Goal: Task Accomplishment & Management: Use online tool/utility

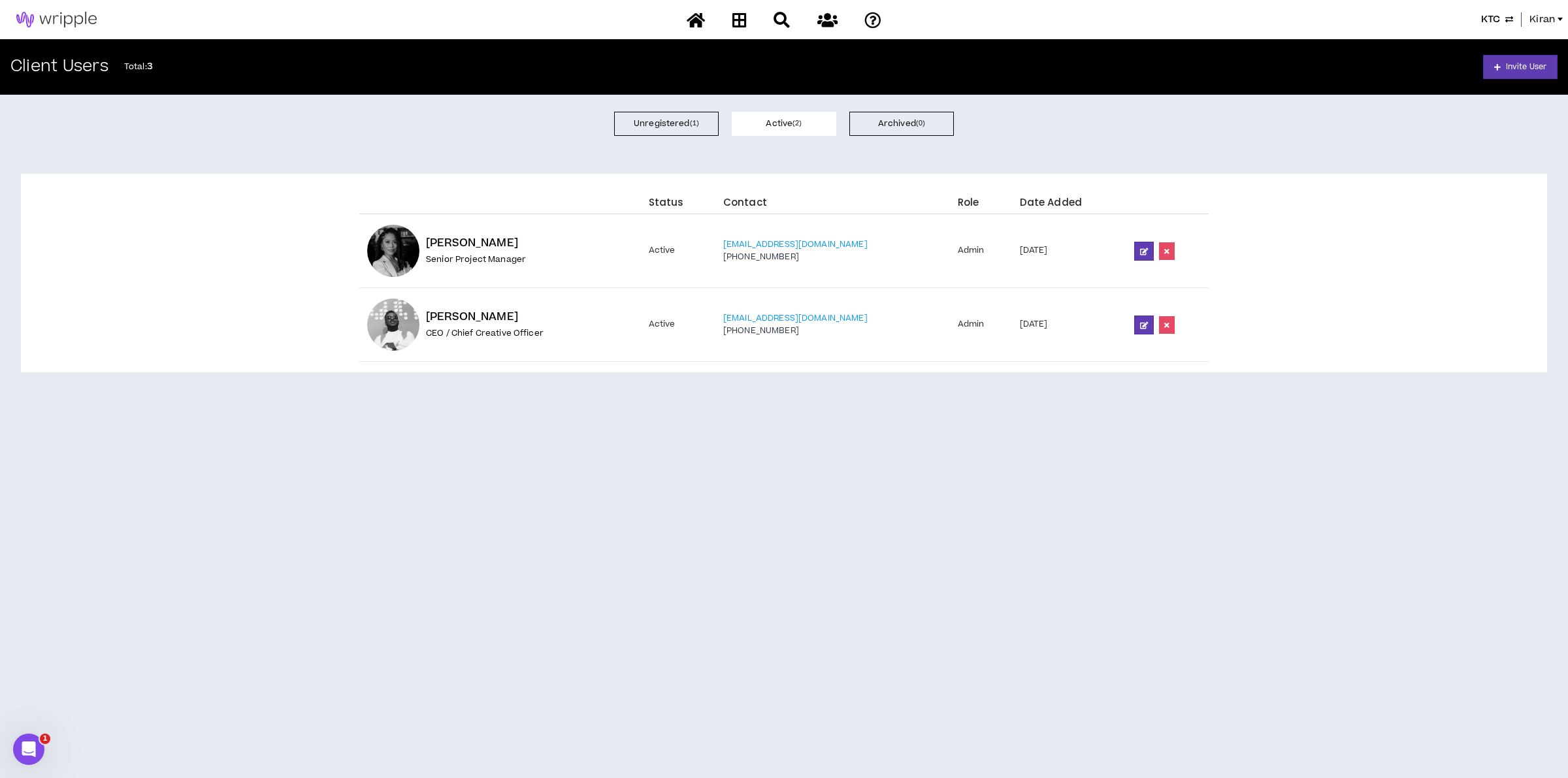
click at [1494, 8] on div "KTC Kiran" at bounding box center [784, 20] width 1568 height 39
click at [1491, 18] on span "KTC" at bounding box center [1490, 20] width 19 height 15
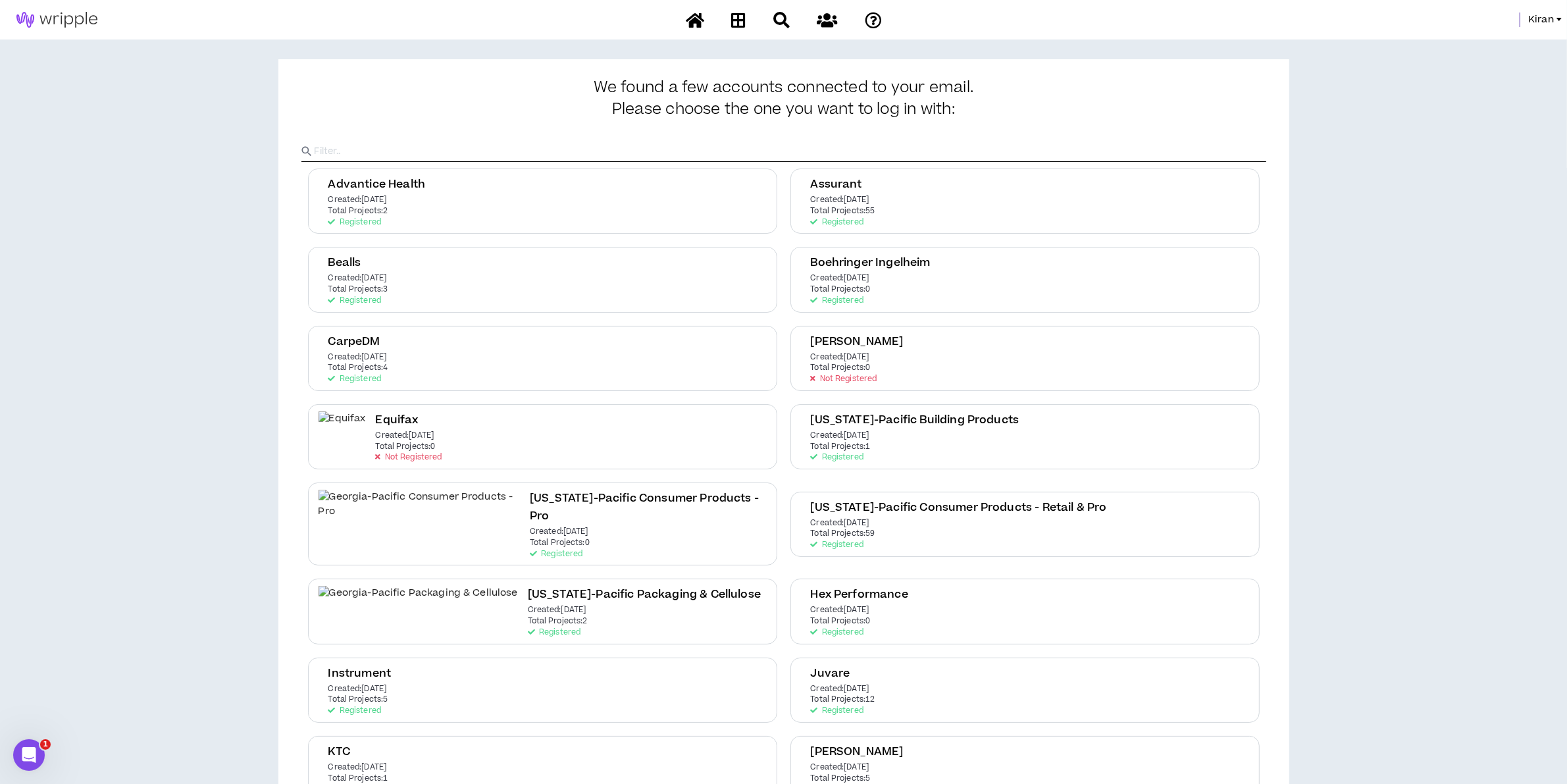
scroll to position [658, 0]
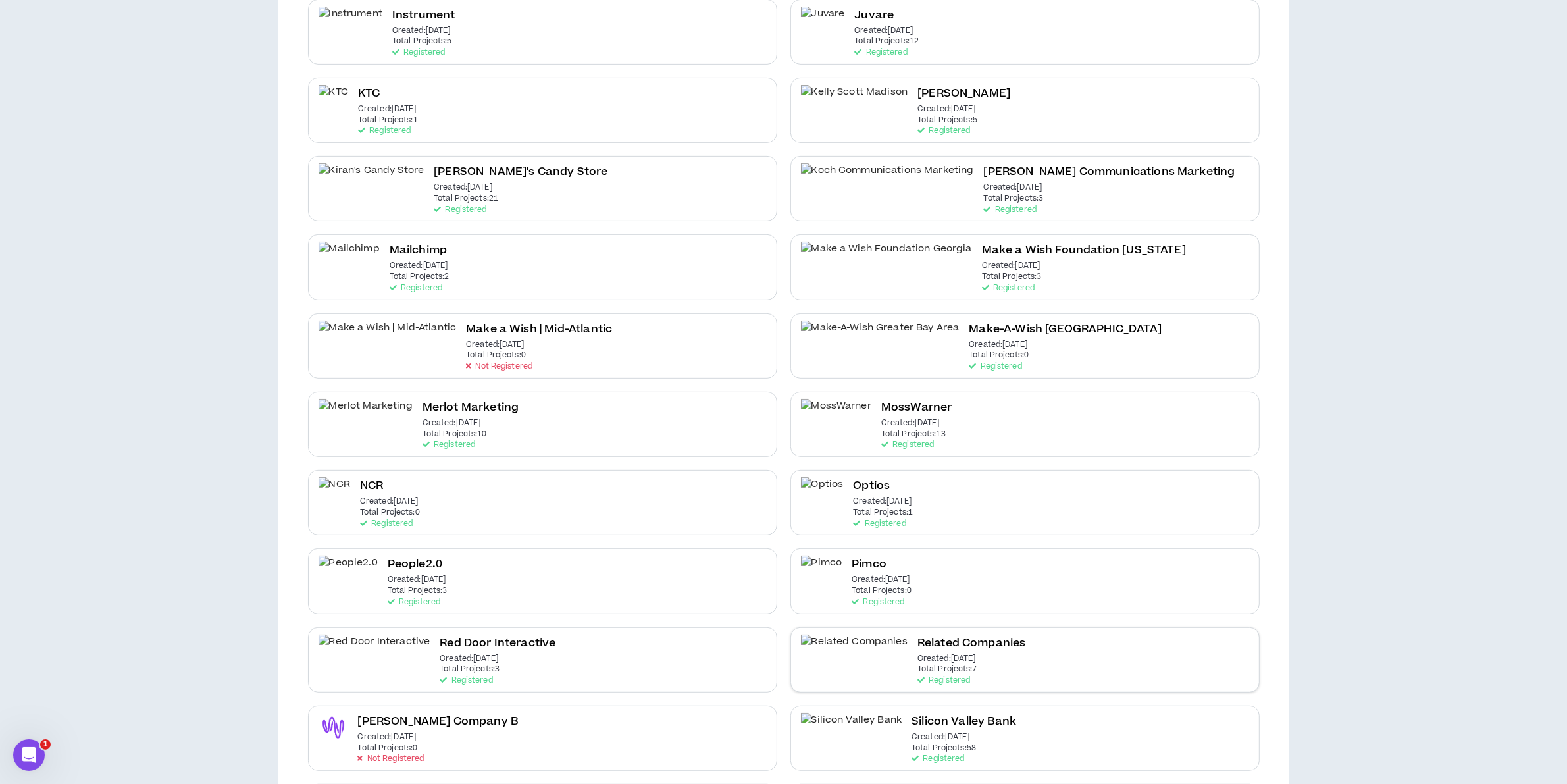
click at [986, 633] on div "Related Companies Created: Oct 25 2024 Total Projects: 7 Registered" at bounding box center [1025, 659] width 470 height 65
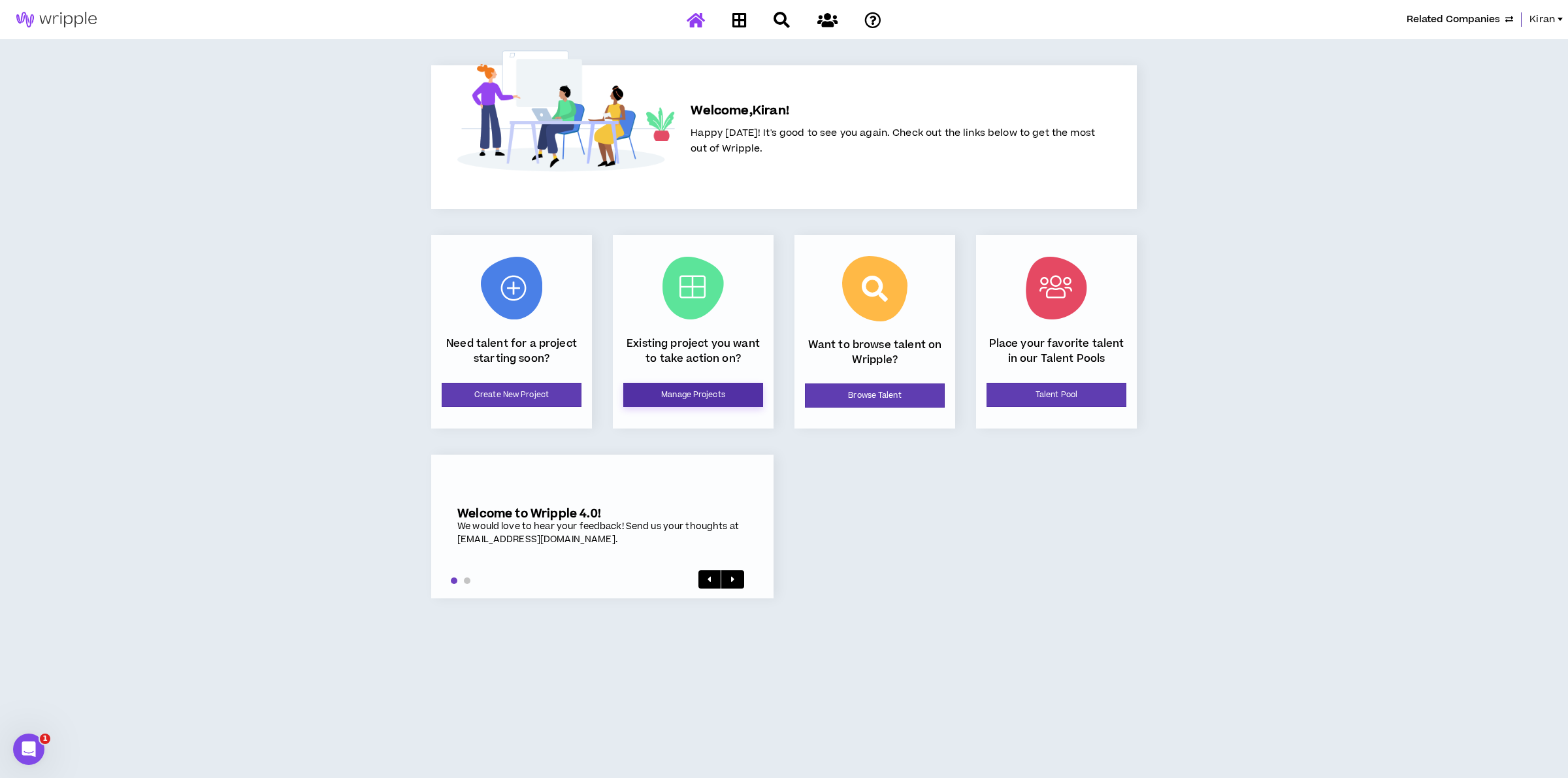
click at [710, 398] on link "Manage Projects" at bounding box center [693, 395] width 140 height 24
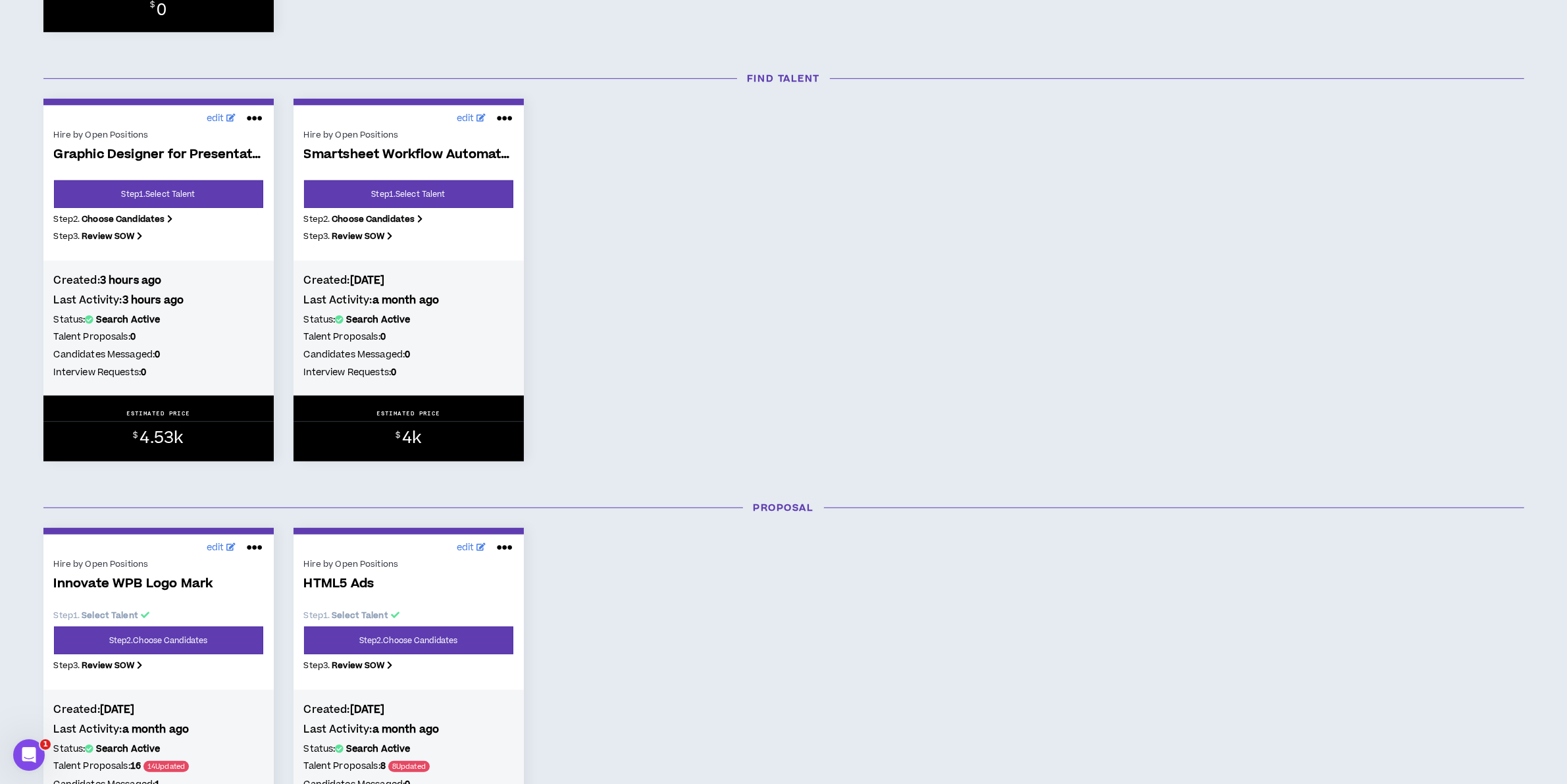
scroll to position [987, 0]
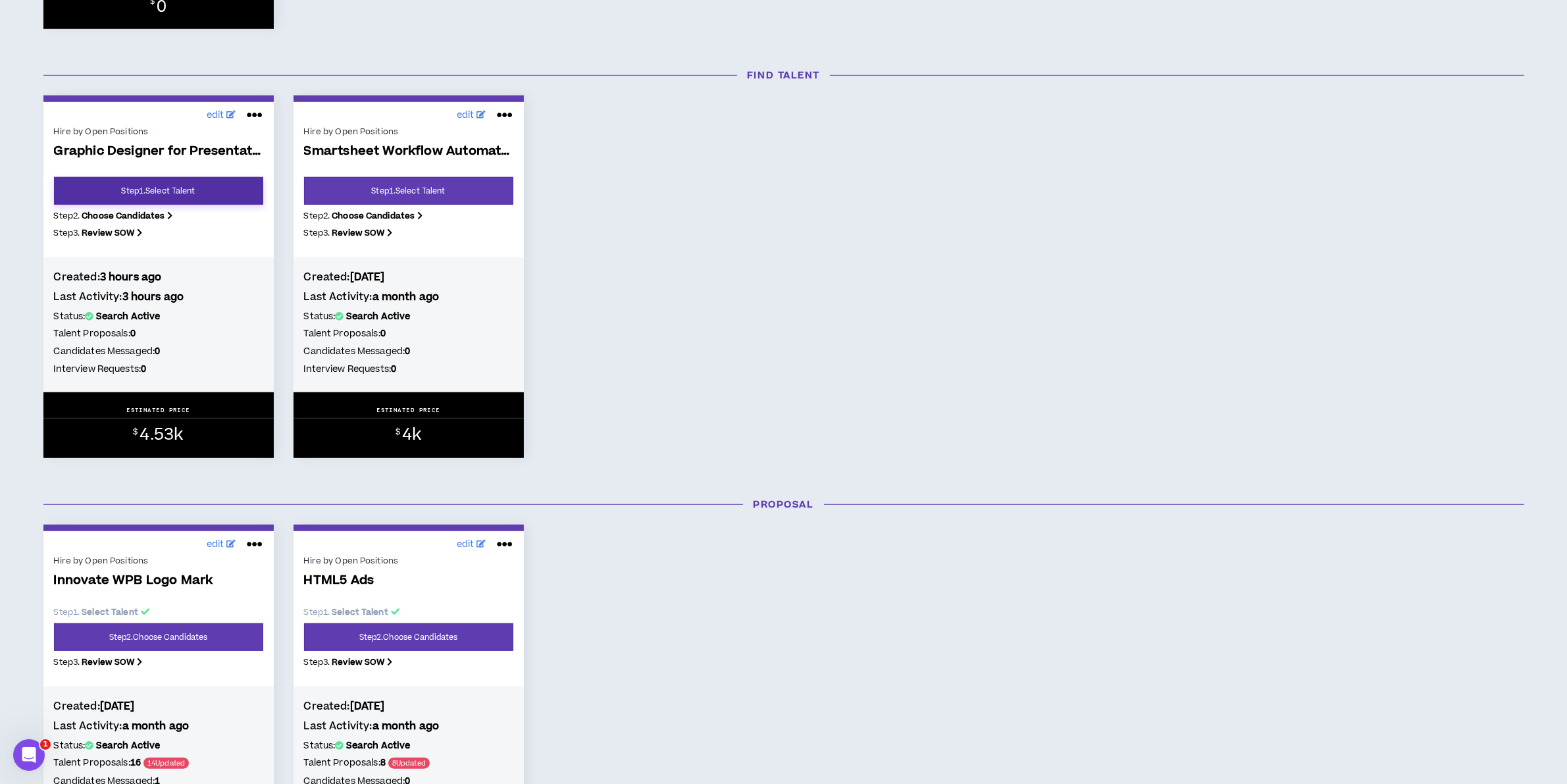
click at [158, 191] on link "Step 1 . Select Talent" at bounding box center [158, 191] width 209 height 28
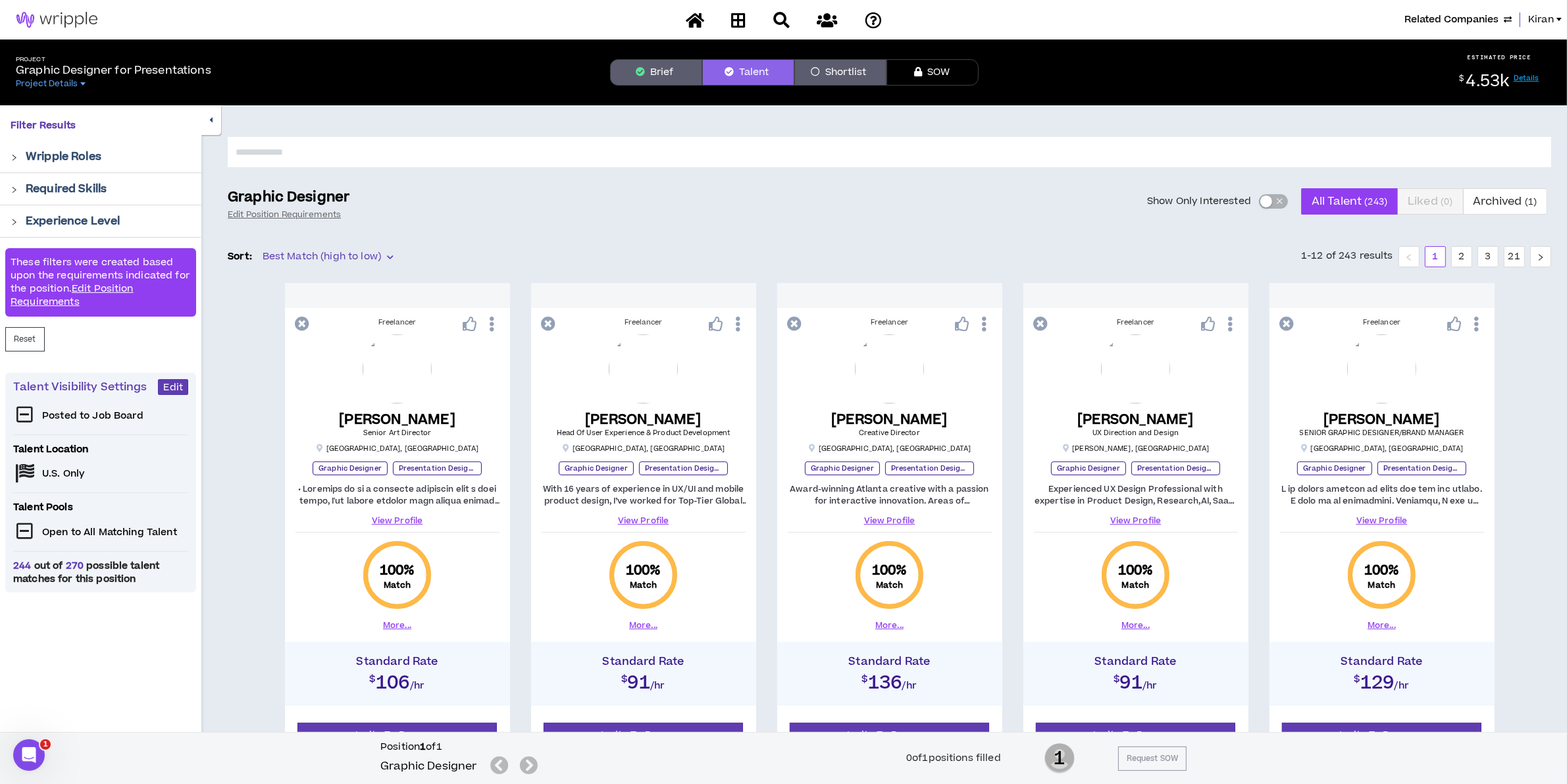
click at [648, 77] on button "Brief" at bounding box center [656, 72] width 92 height 27
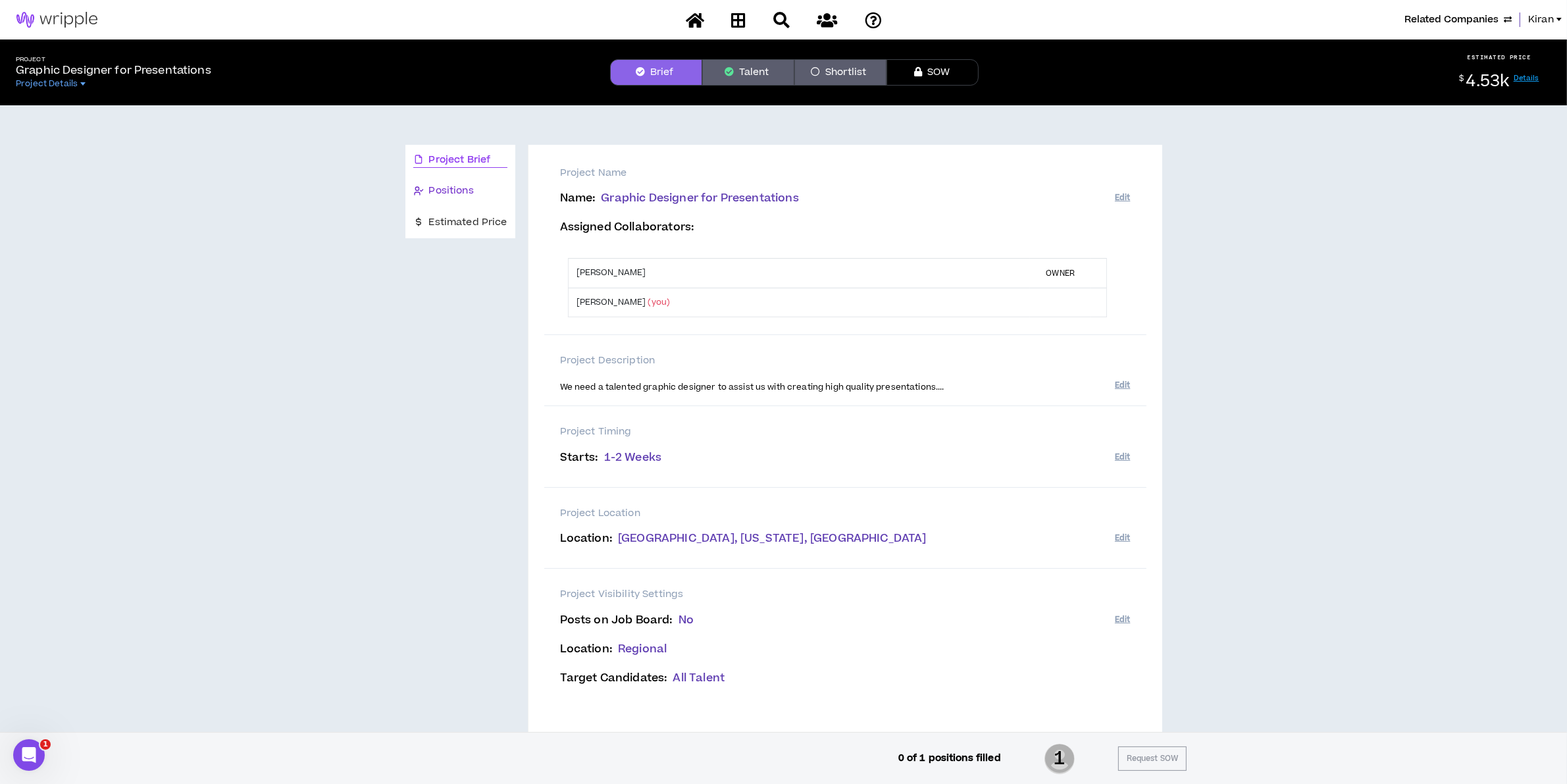
click at [470, 189] on span "Positions" at bounding box center [452, 191] width 45 height 15
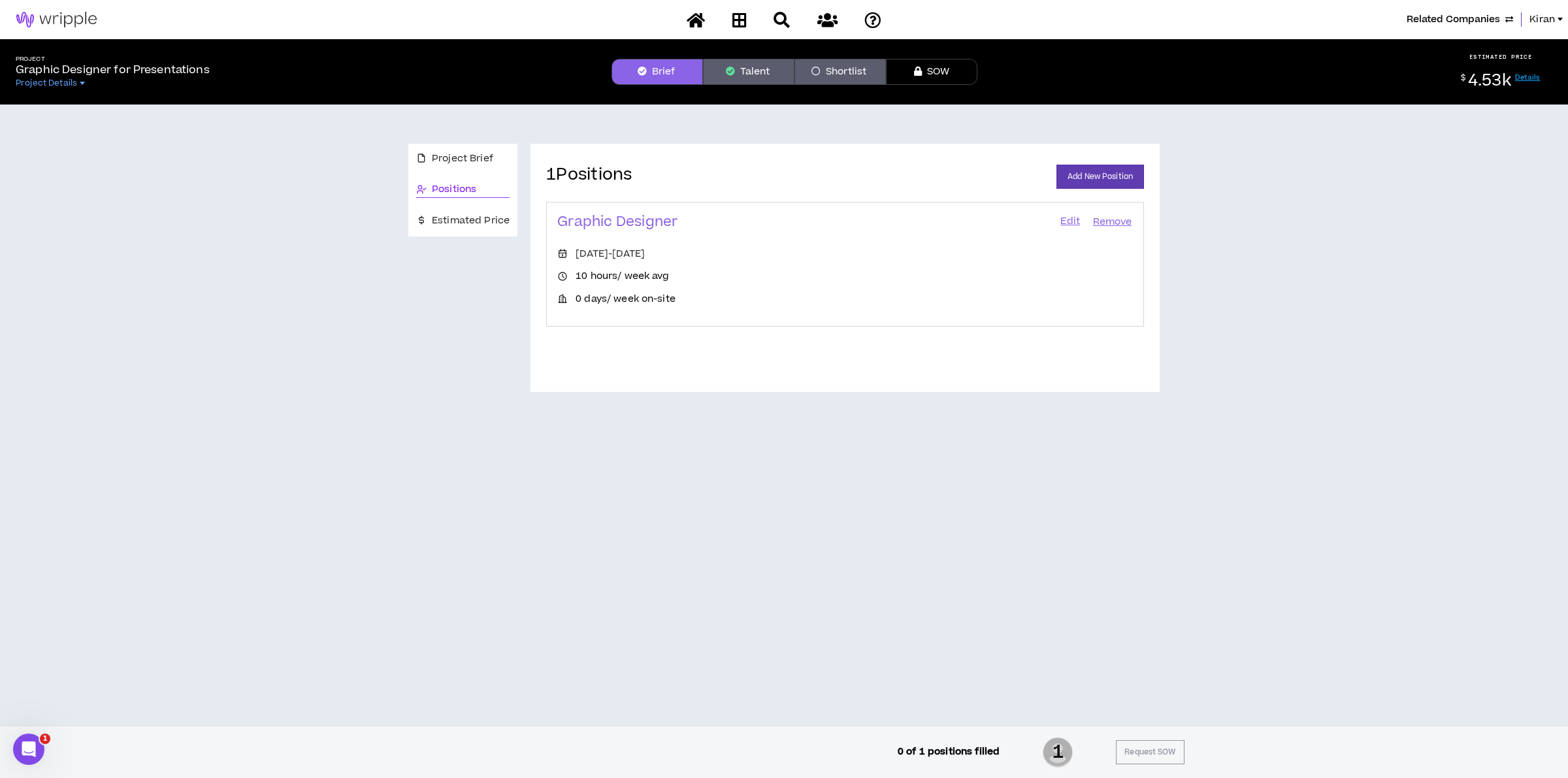
click at [1075, 219] on link "Edit" at bounding box center [1070, 222] width 22 height 18
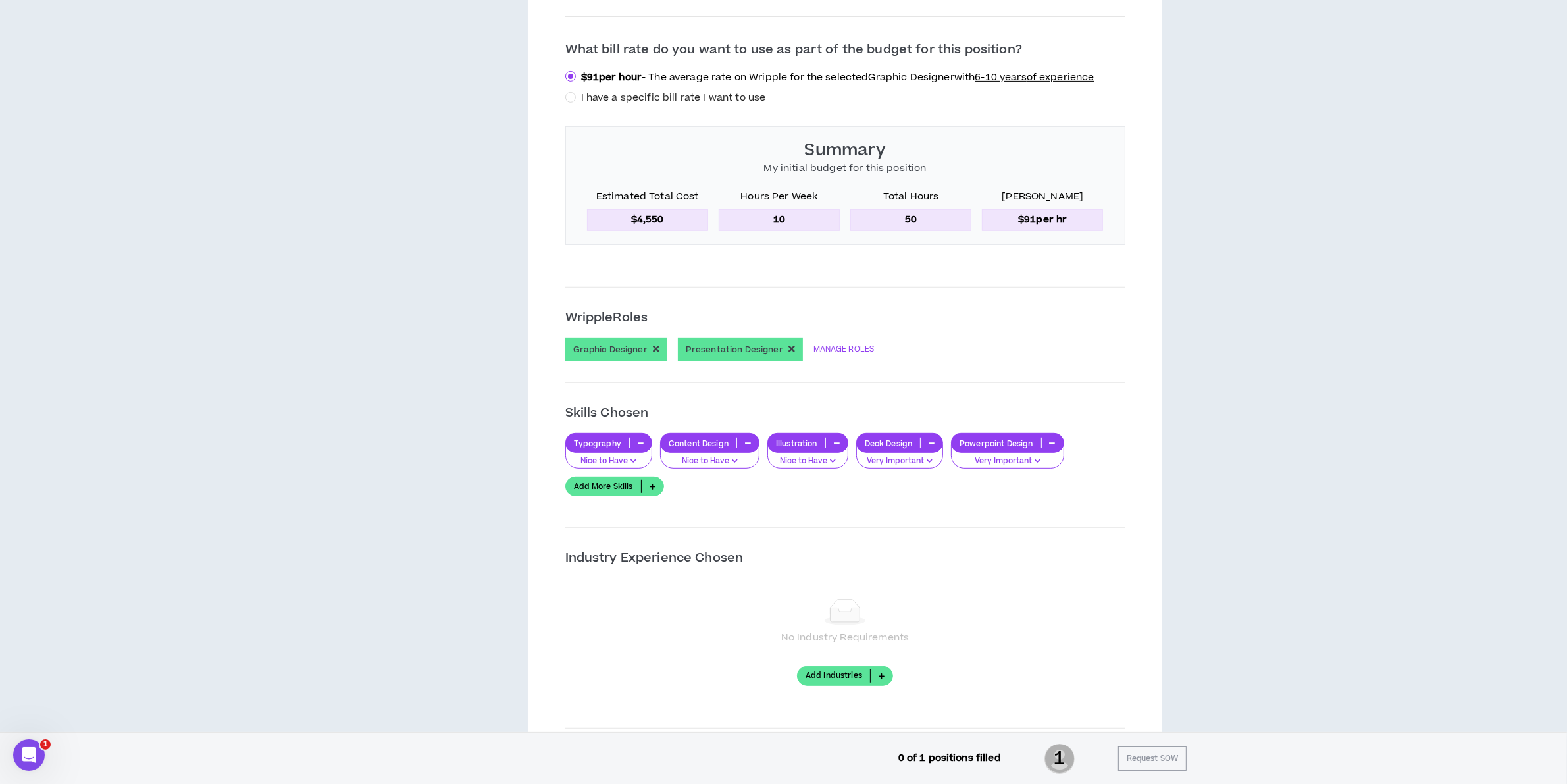
scroll to position [823, 0]
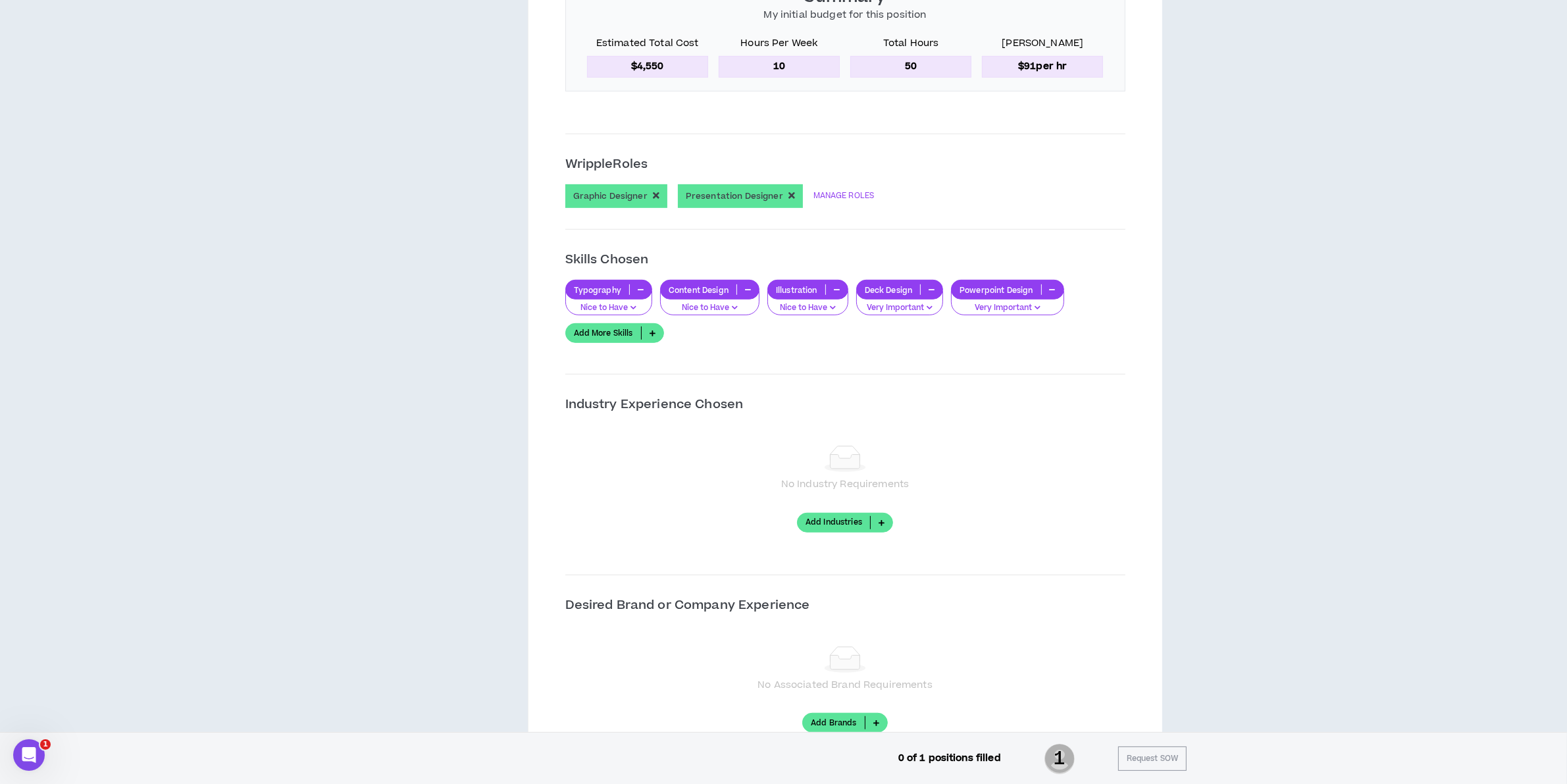
click at [620, 331] on link "Add More Skills" at bounding box center [614, 333] width 99 height 20
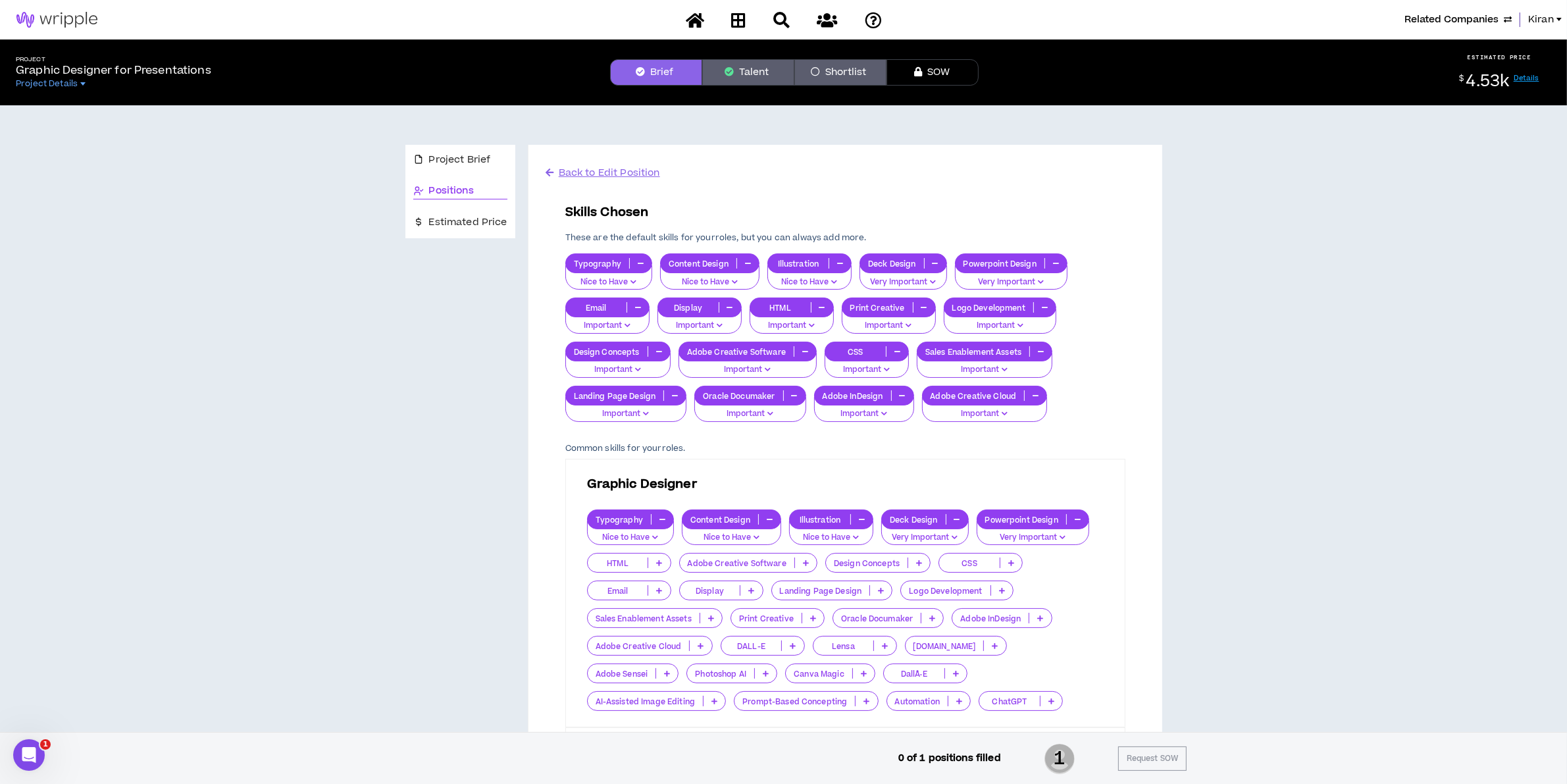
click at [1035, 397] on icon "button" at bounding box center [1035, 395] width 6 height 7
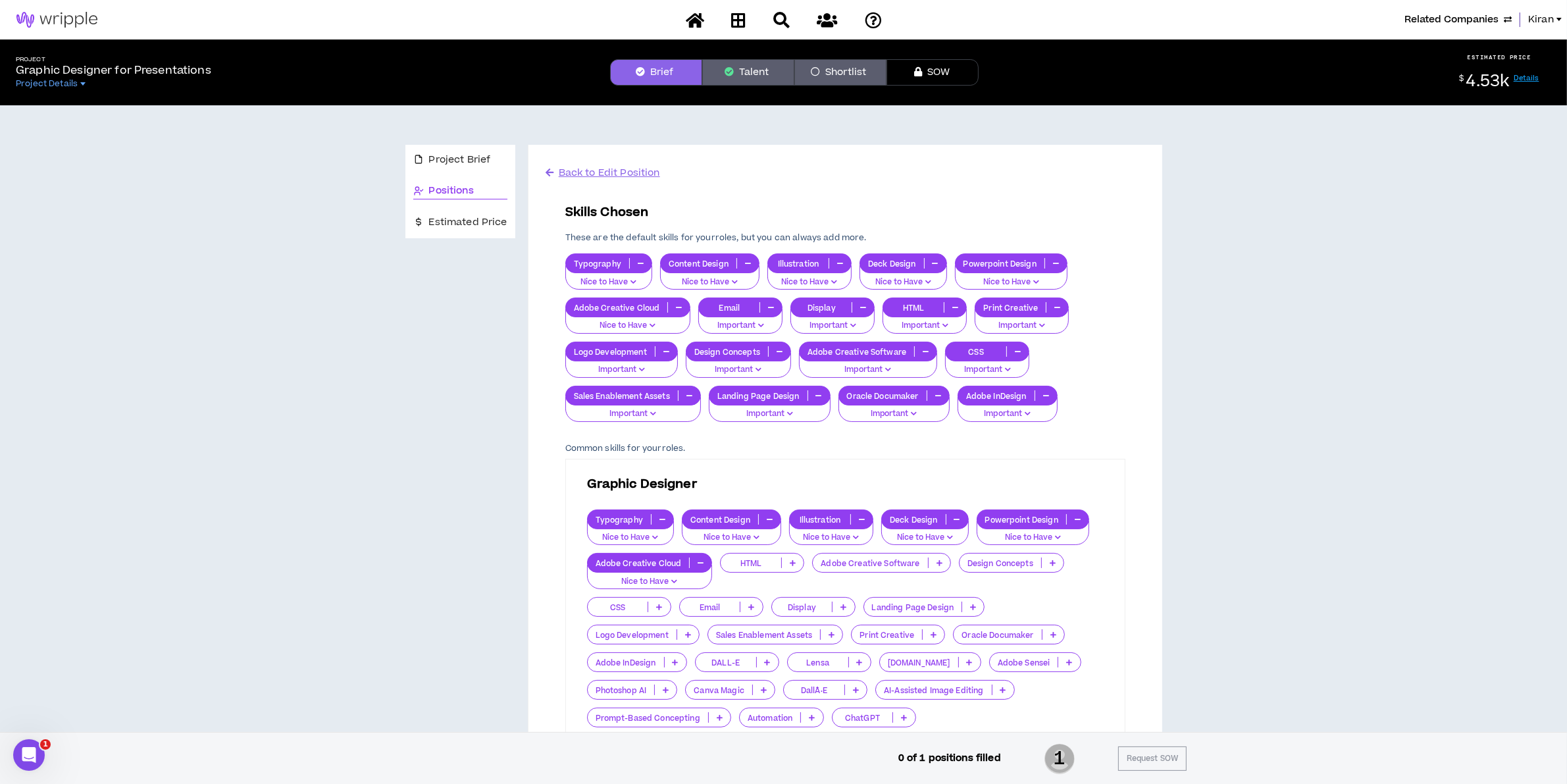
click at [1047, 397] on icon "button" at bounding box center [1046, 395] width 6 height 7
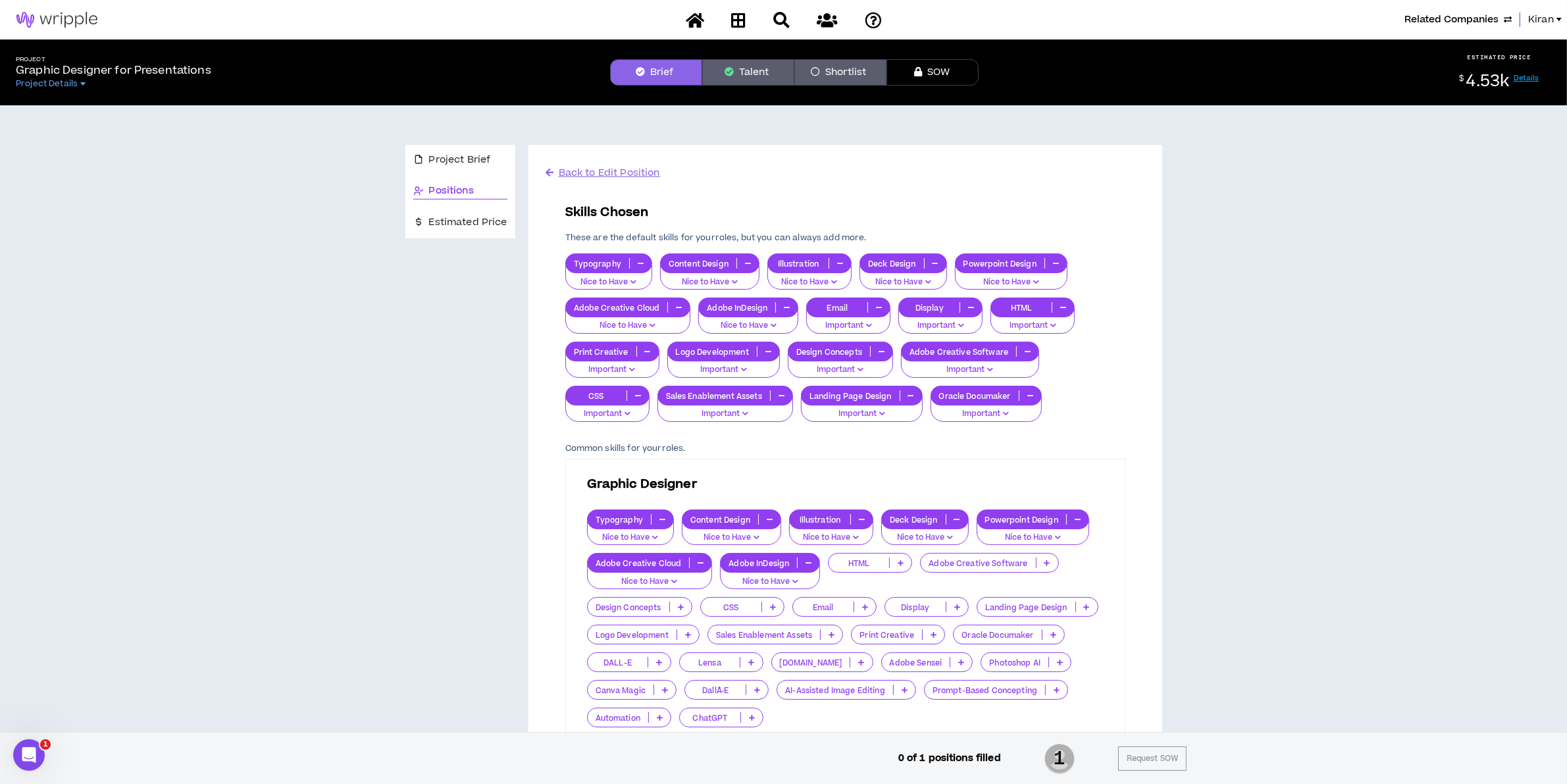
click at [1542, 18] on span "Kiran" at bounding box center [1541, 20] width 26 height 15
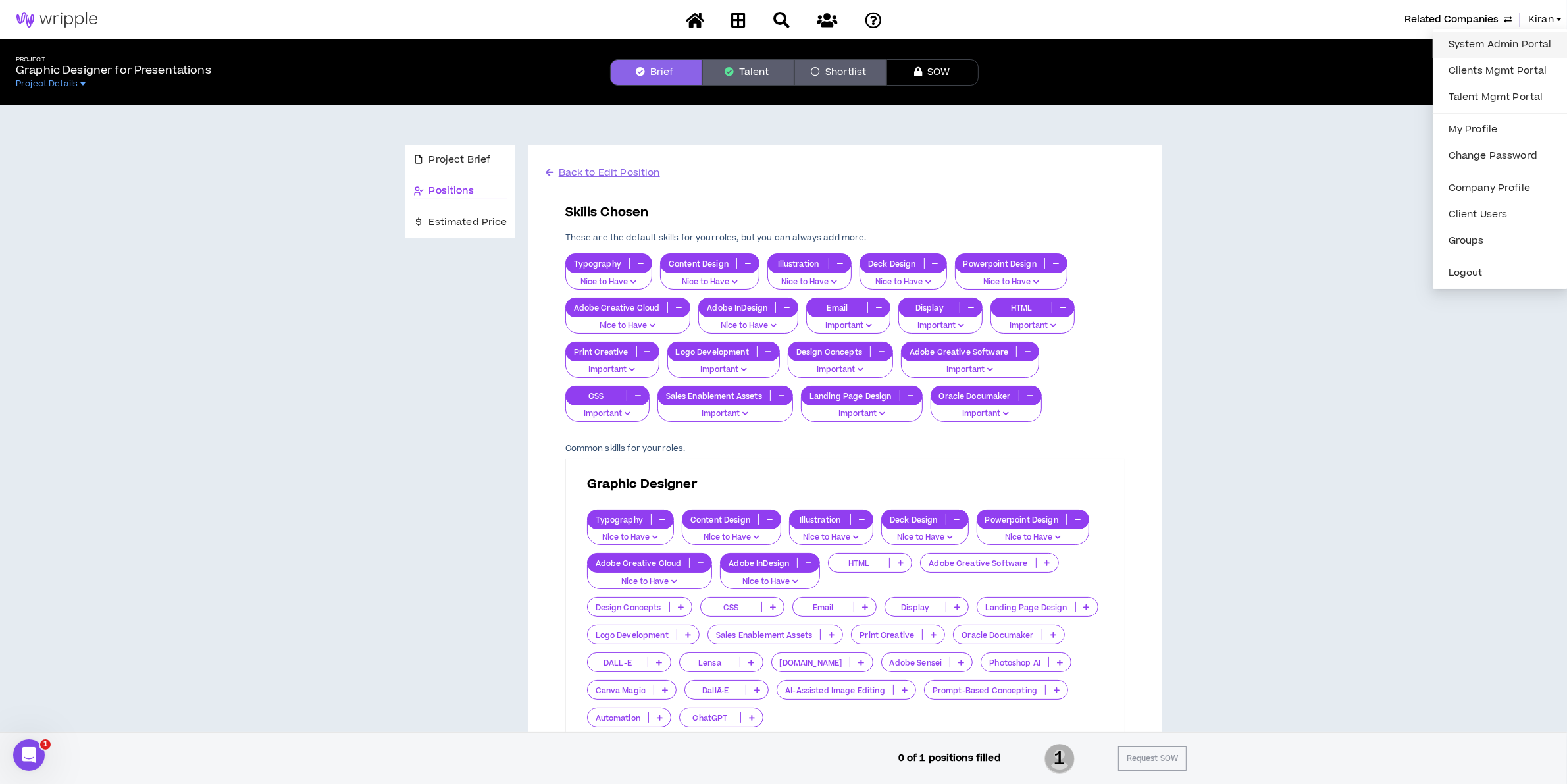
click at [1483, 40] on link "System Admin Portal" at bounding box center [1500, 45] width 120 height 20
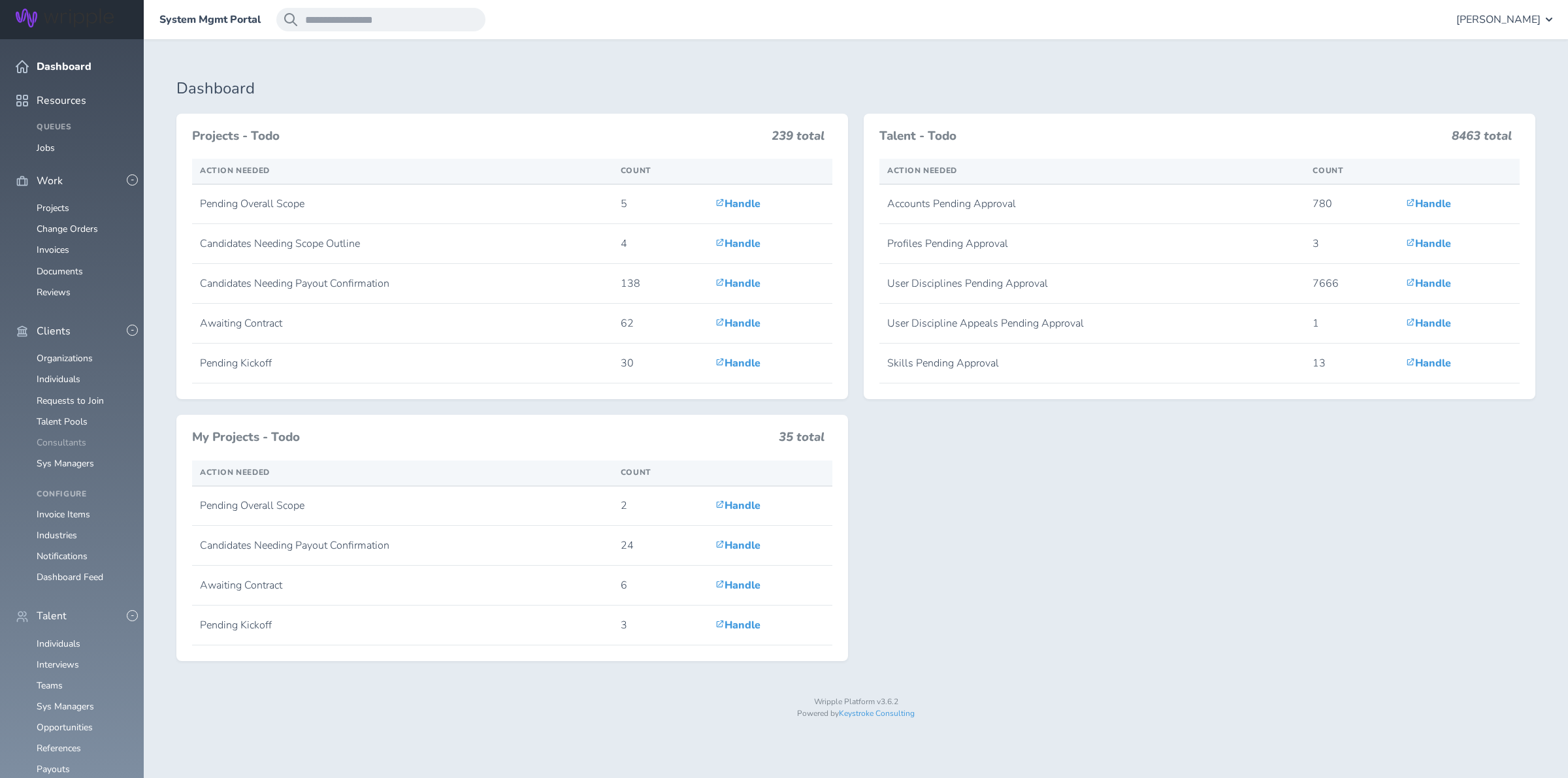
click at [66, 436] on link "Consultants" at bounding box center [61, 442] width 50 height 13
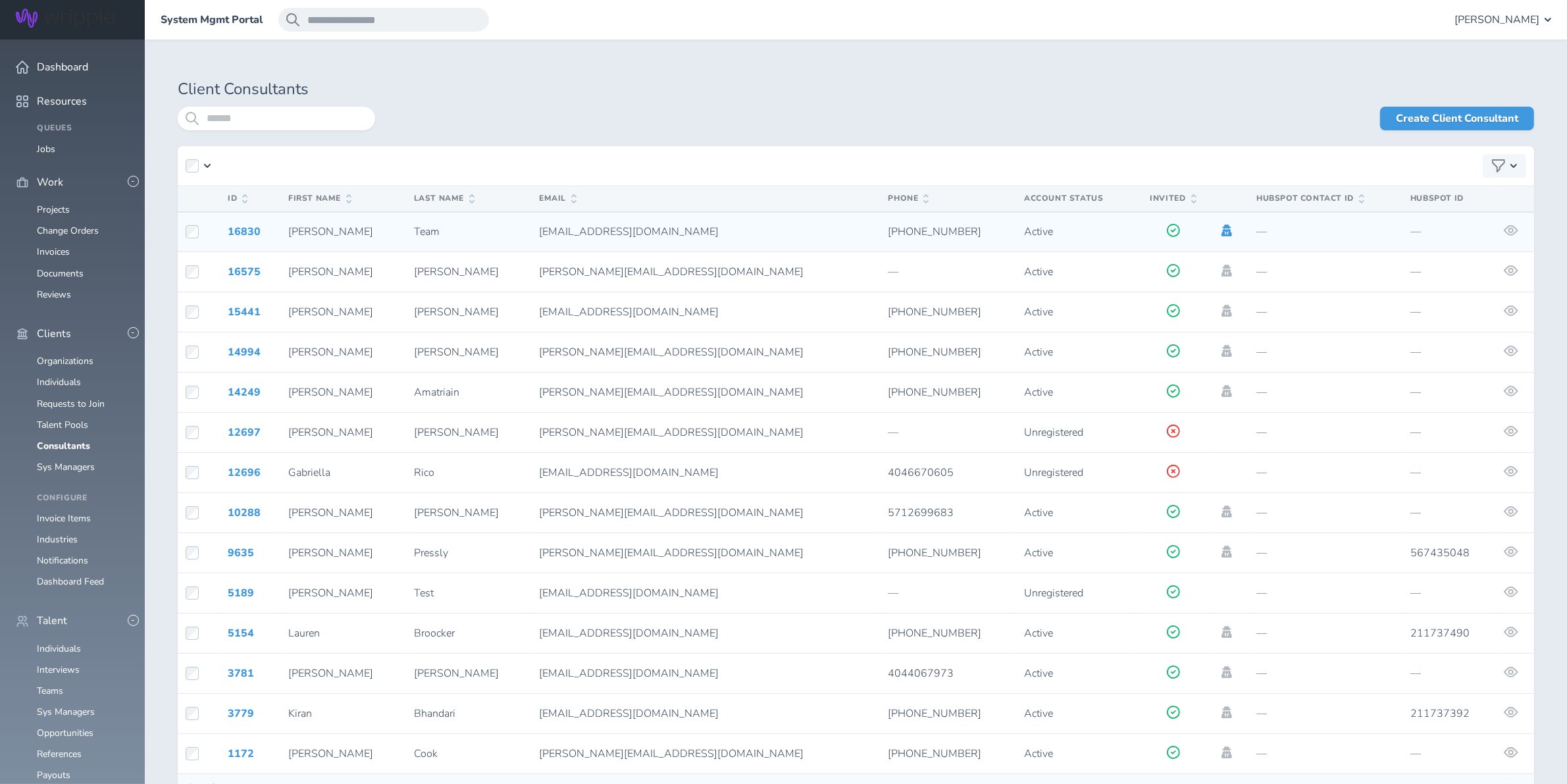
click at [1222, 229] on icon at bounding box center [1227, 230] width 10 height 12
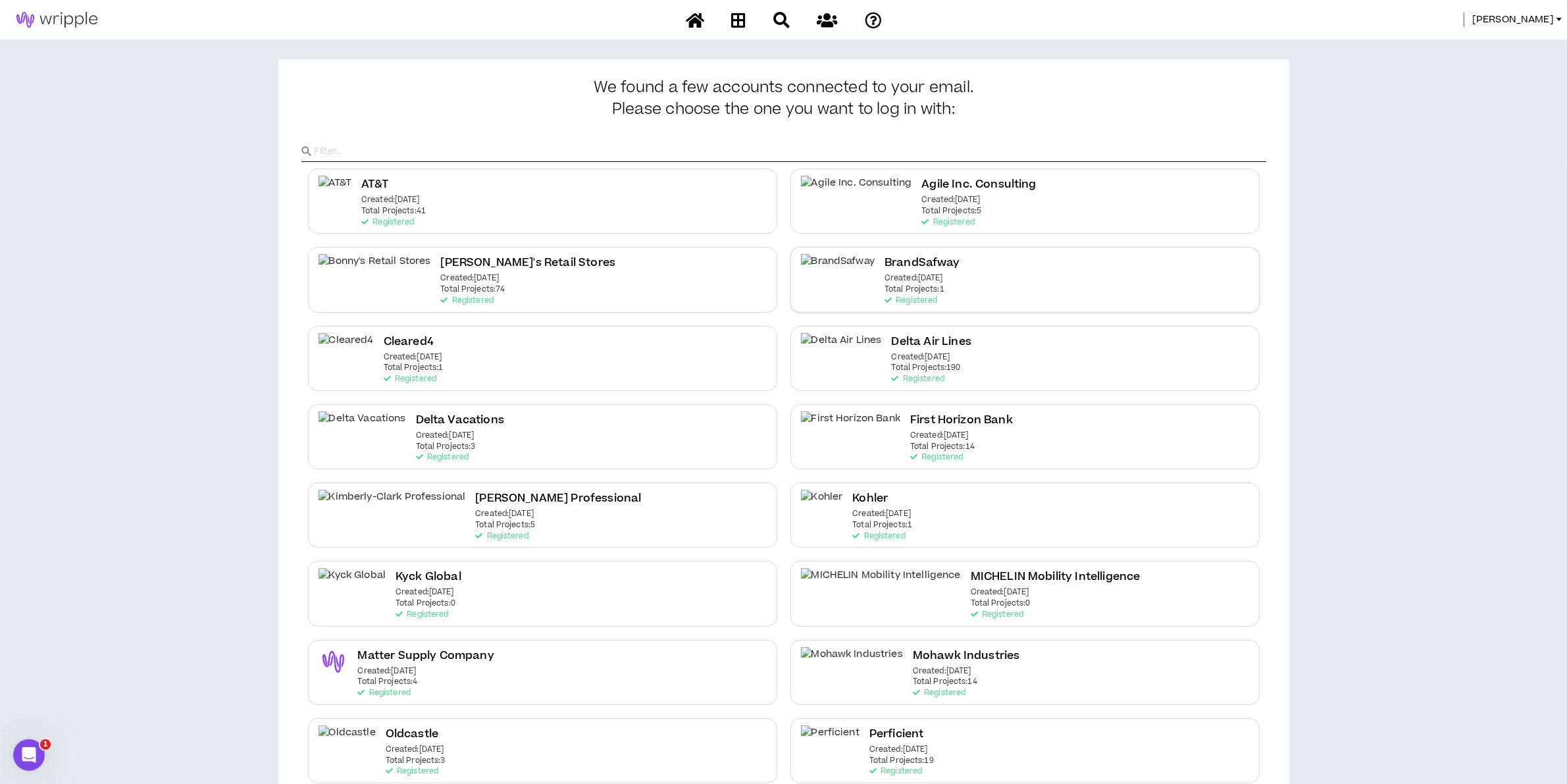
click at [887, 281] on p "Created: Oct 21 2024" at bounding box center [914, 278] width 58 height 9
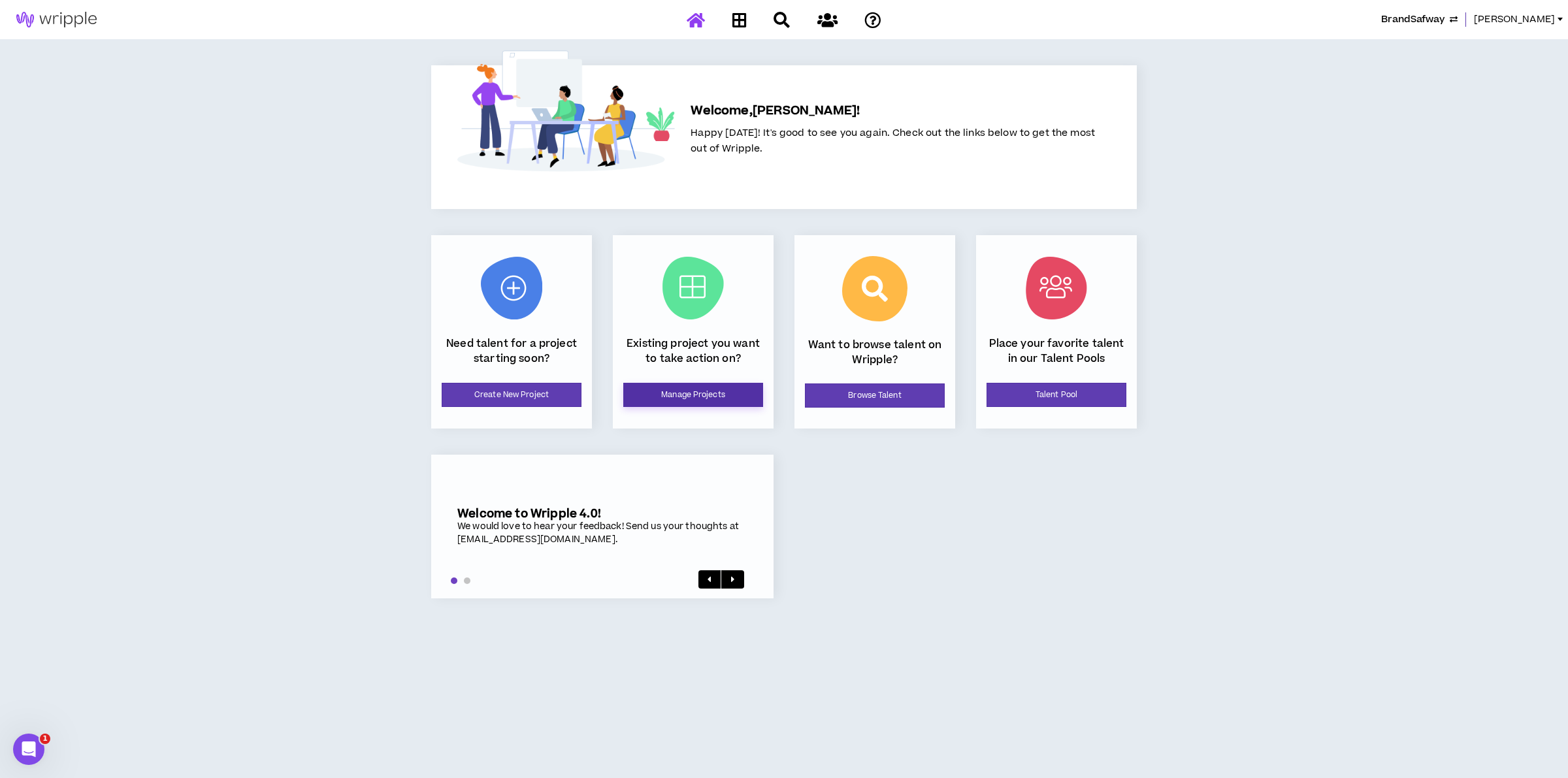
click at [681, 390] on link "Manage Projects" at bounding box center [693, 395] width 140 height 24
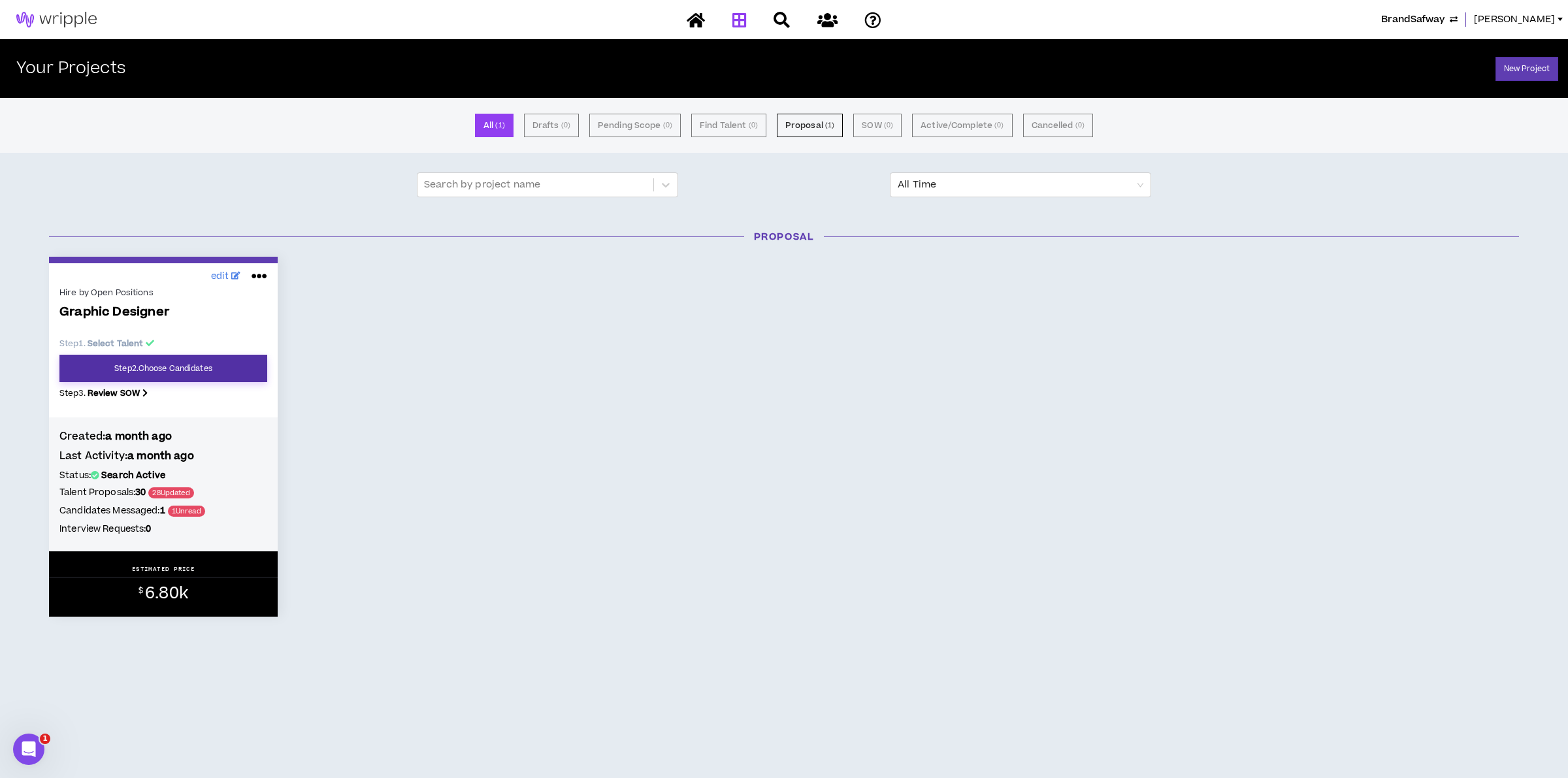
click at [220, 360] on link "Step 2 . Choose Candidates" at bounding box center [163, 369] width 207 height 27
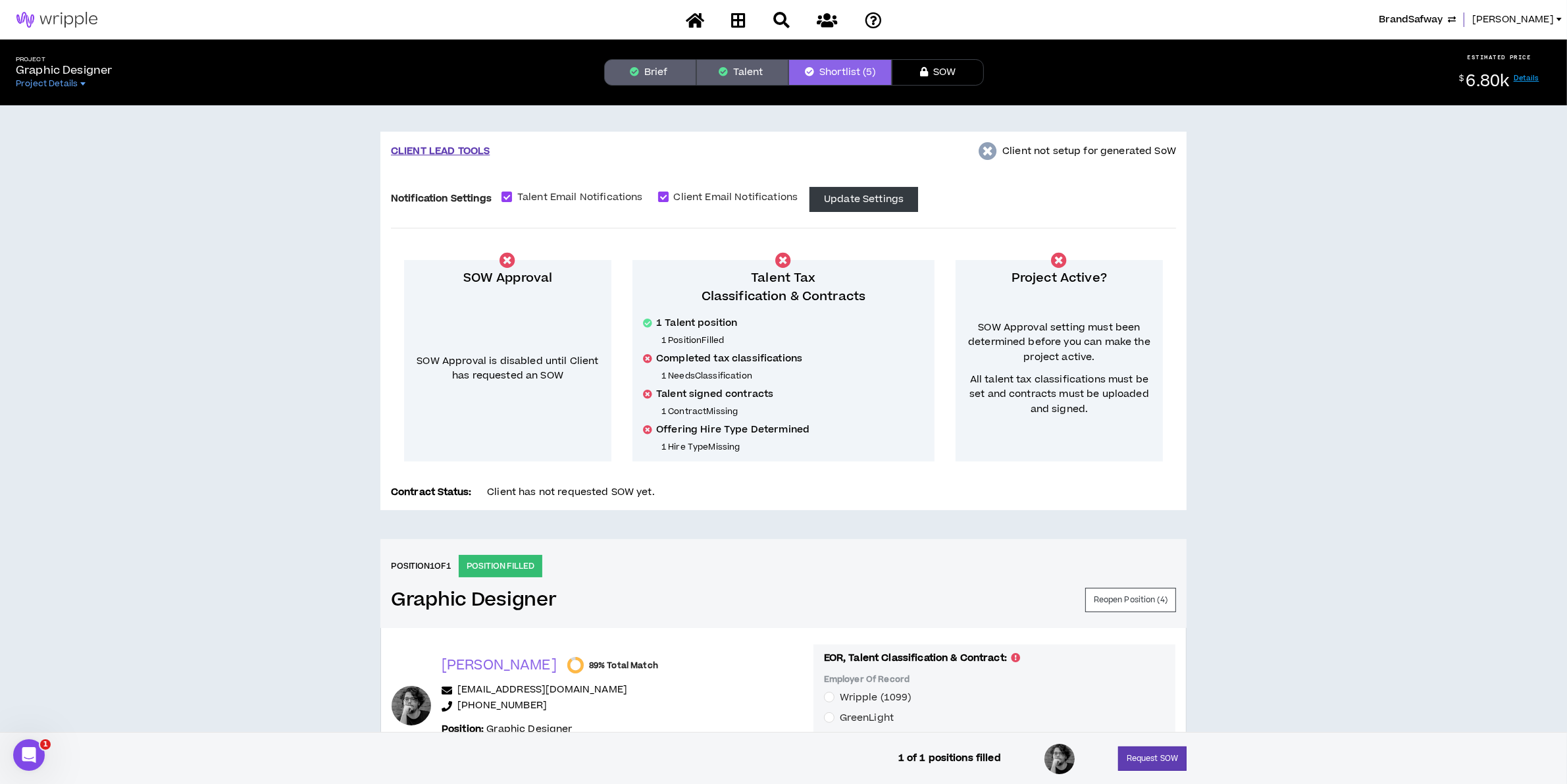
click at [760, 74] on button "Talent" at bounding box center [742, 72] width 92 height 27
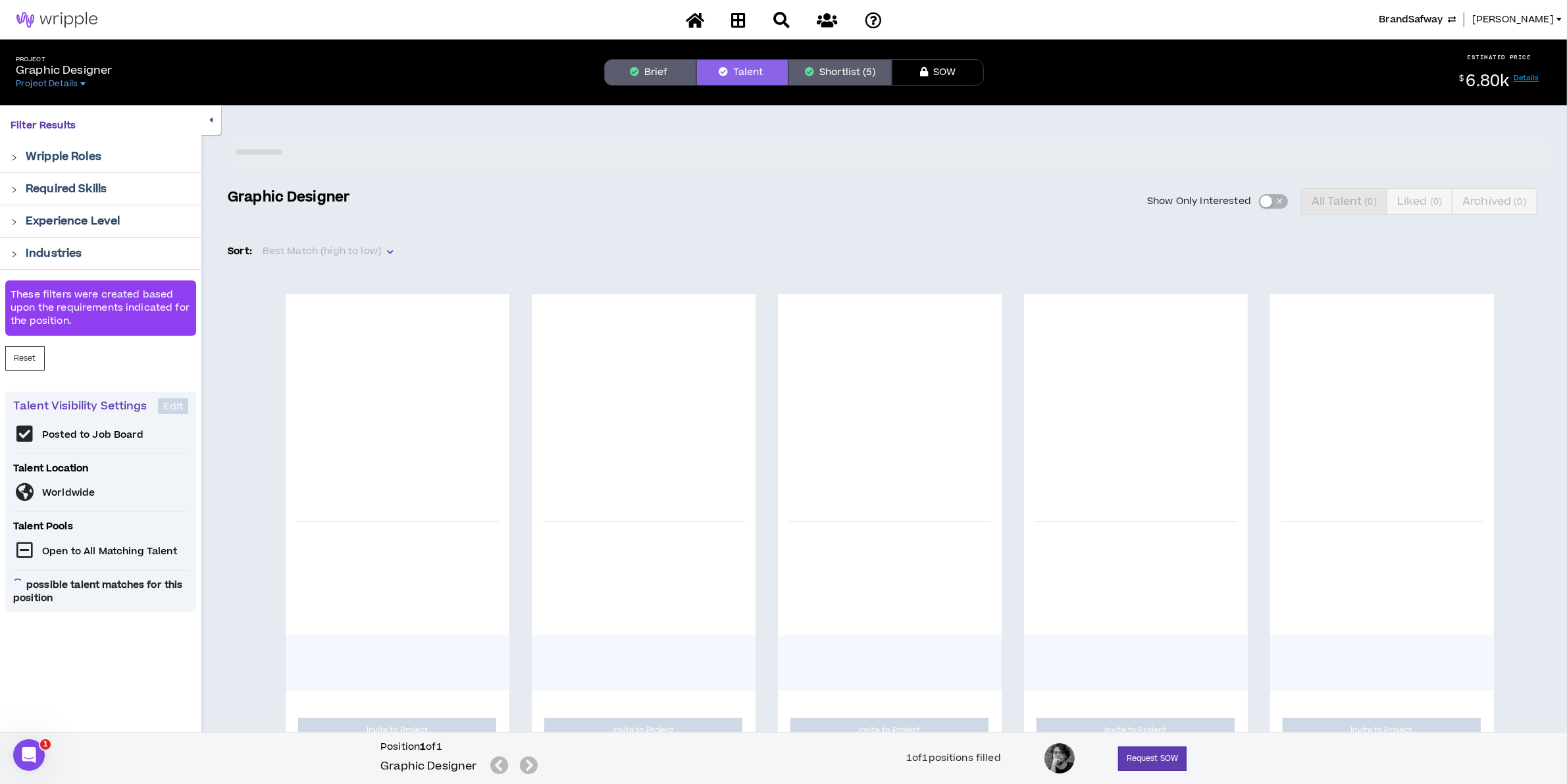
click at [827, 77] on button "Shortlist (5)" at bounding box center [840, 72] width 103 height 27
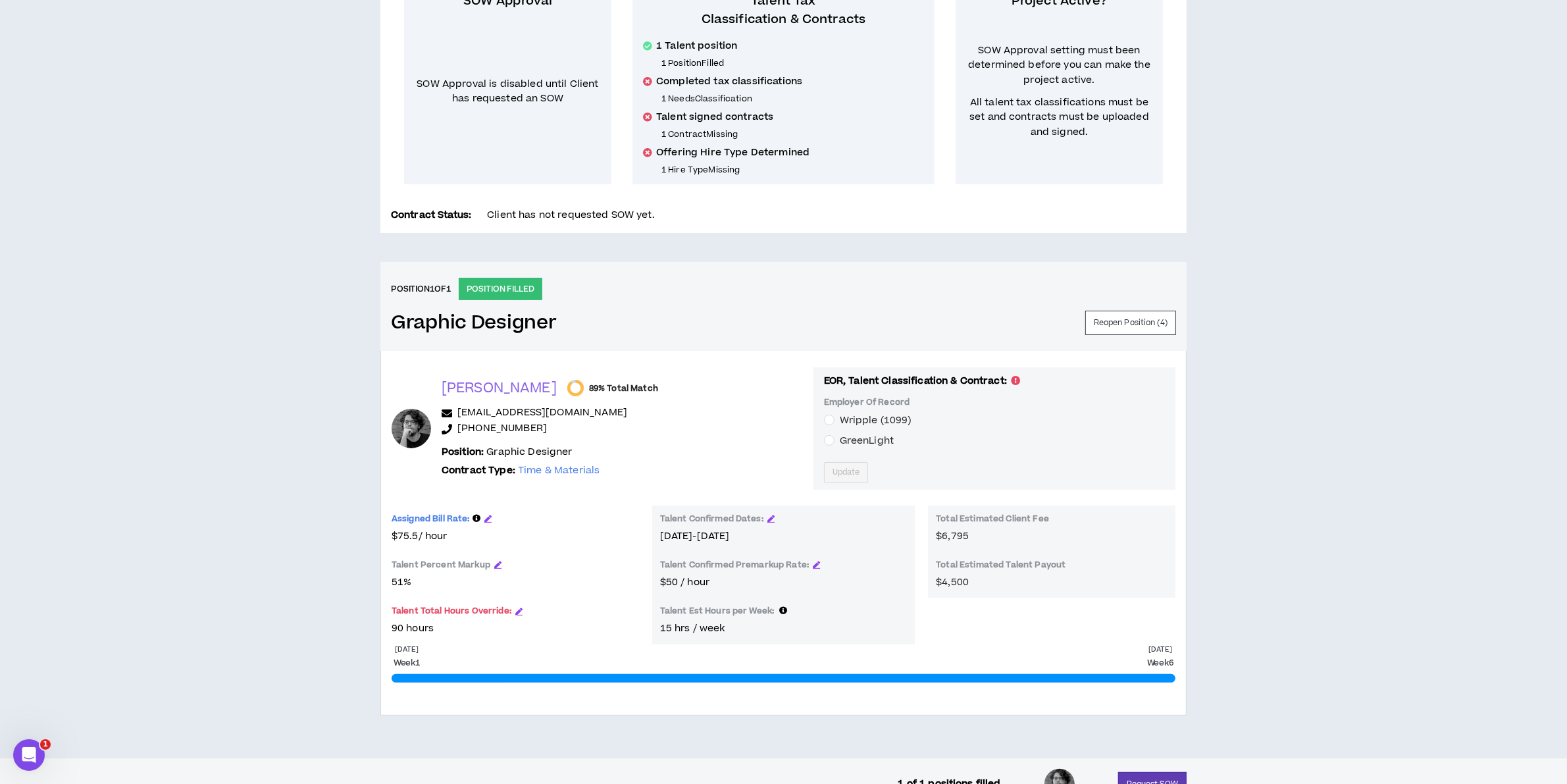
scroll to position [303, 0]
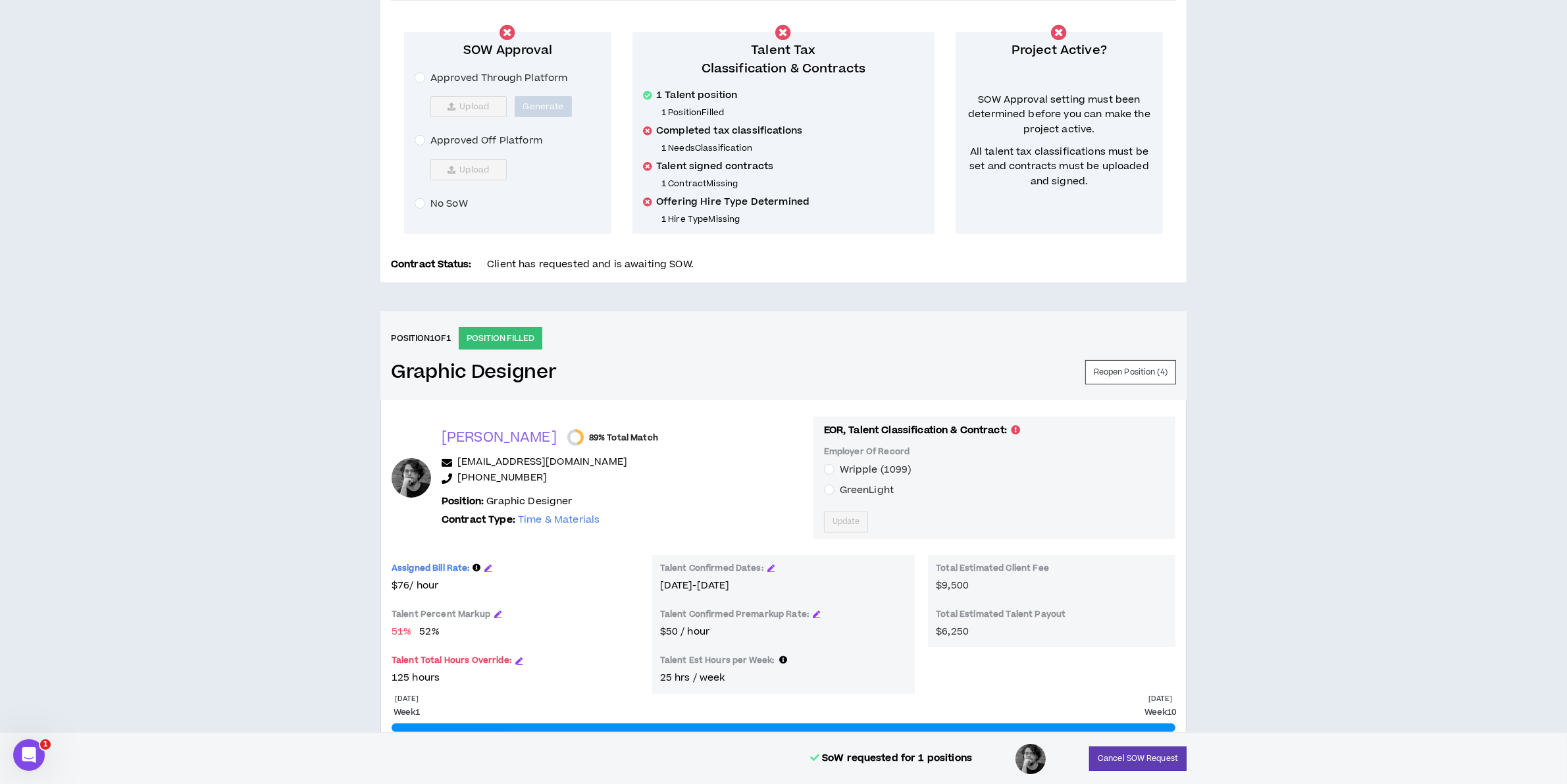
scroll to position [303, 0]
